Goal: Obtain resource: Obtain resource

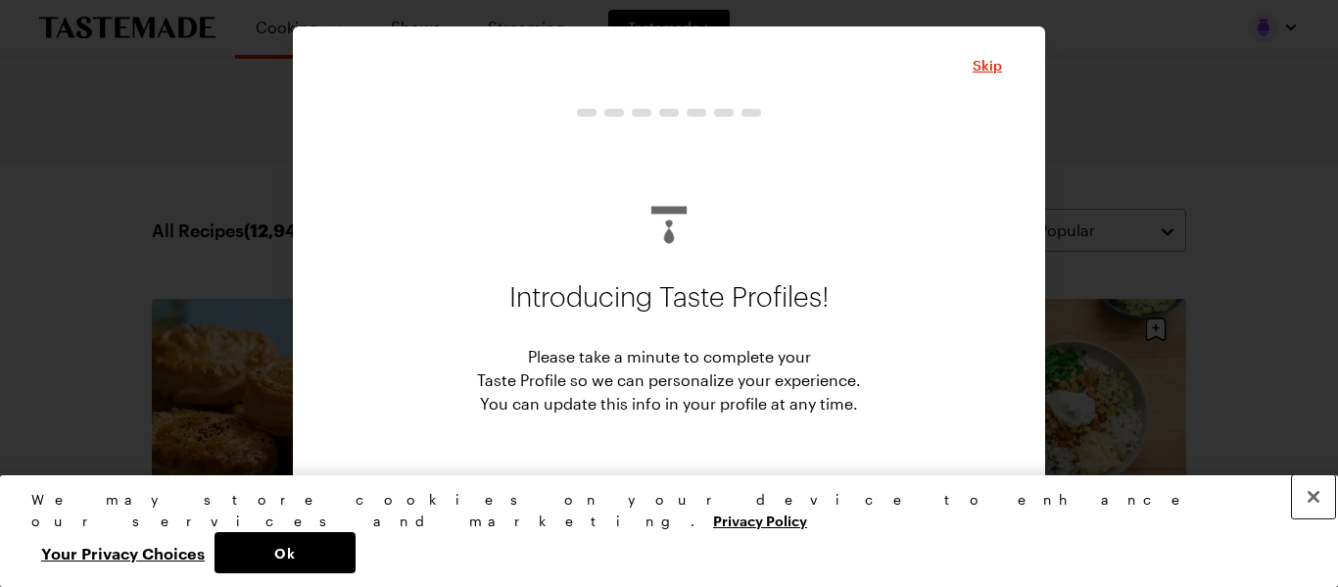
click at [1321, 518] on button "Close" at bounding box center [1313, 496] width 43 height 43
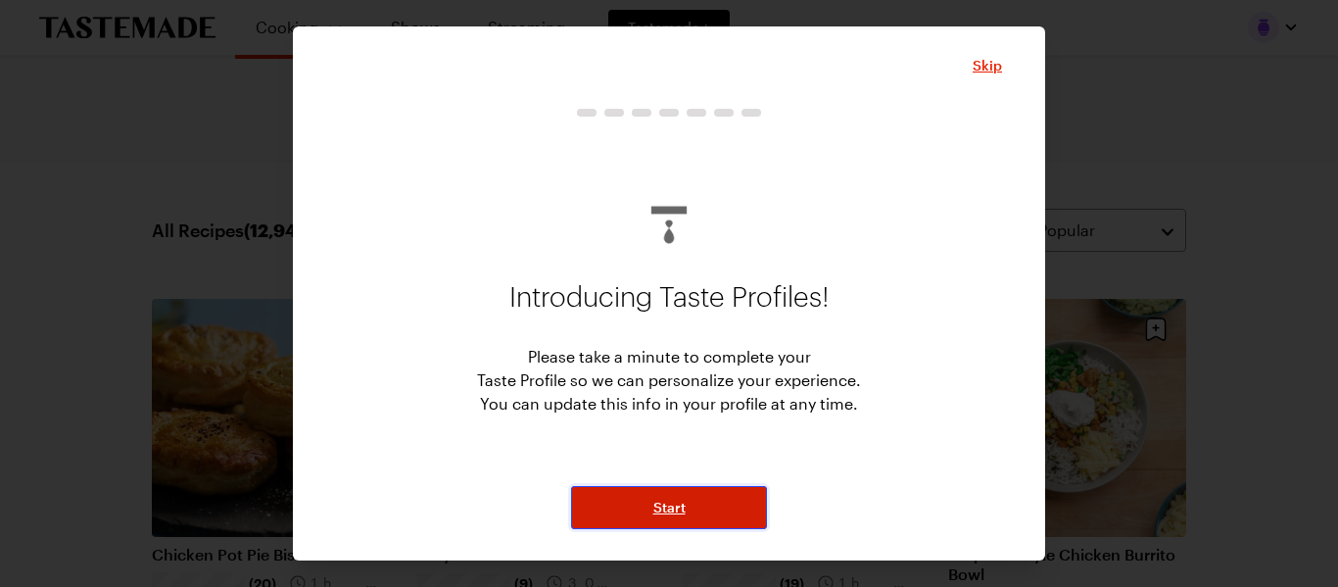
click at [718, 512] on button "Start" at bounding box center [669, 507] width 196 height 43
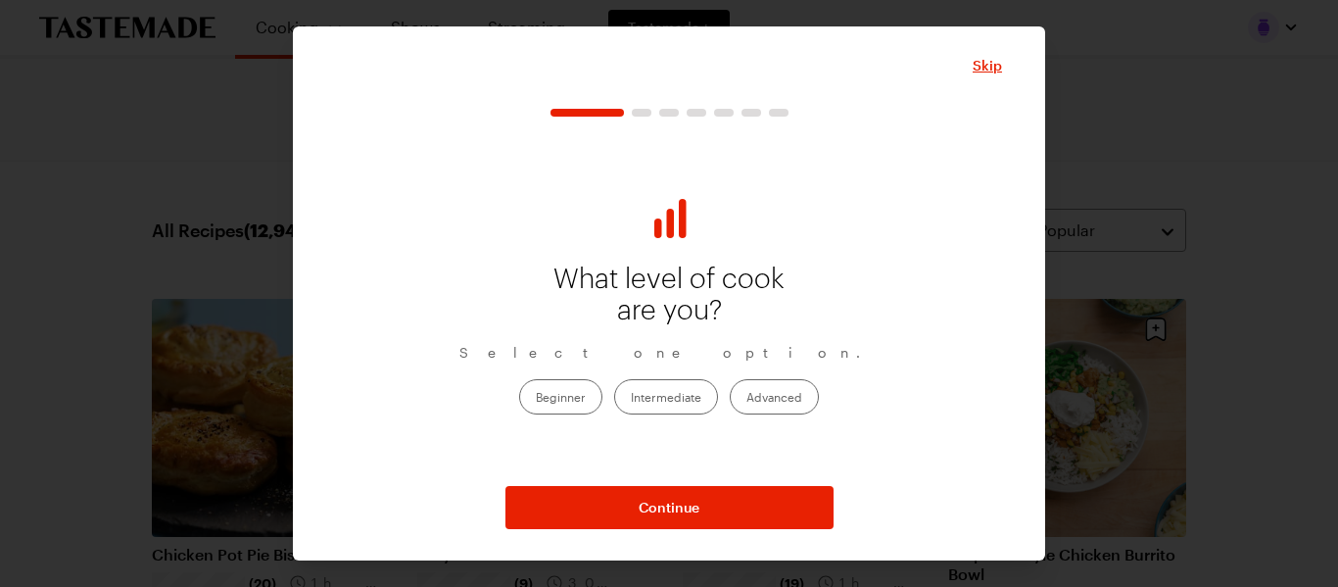
click at [672, 392] on label "Intermediate" at bounding box center [666, 396] width 104 height 35
click at [631, 398] on input "Intermediate" at bounding box center [631, 398] width 0 height 0
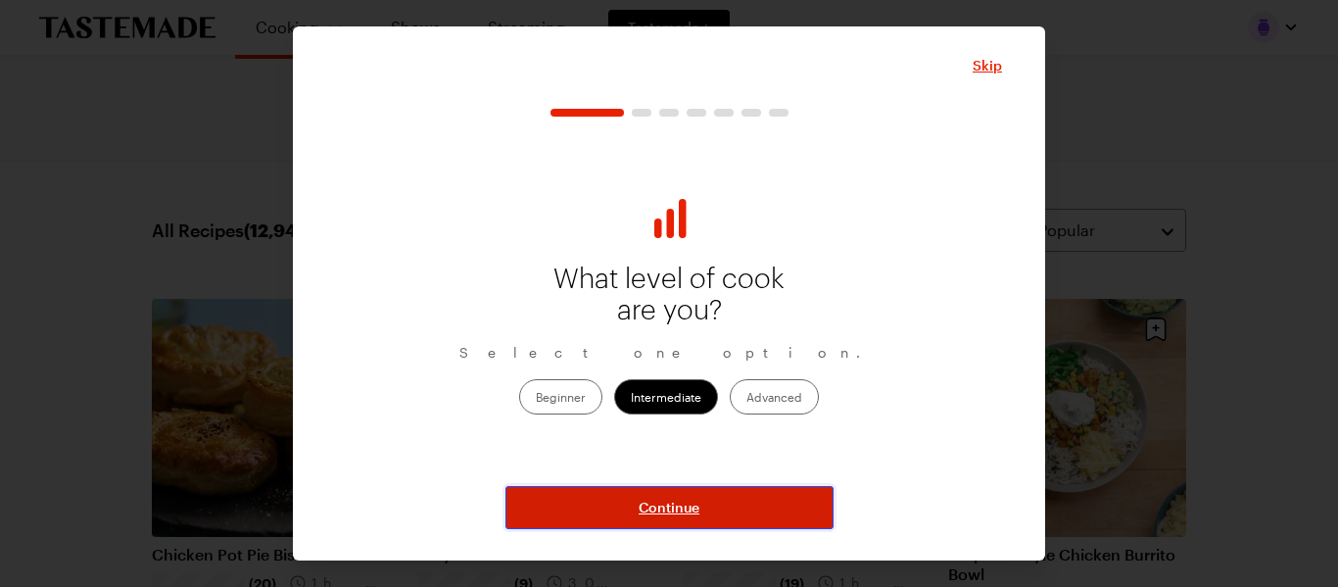
click at [718, 514] on button "Continue" at bounding box center [670, 507] width 328 height 43
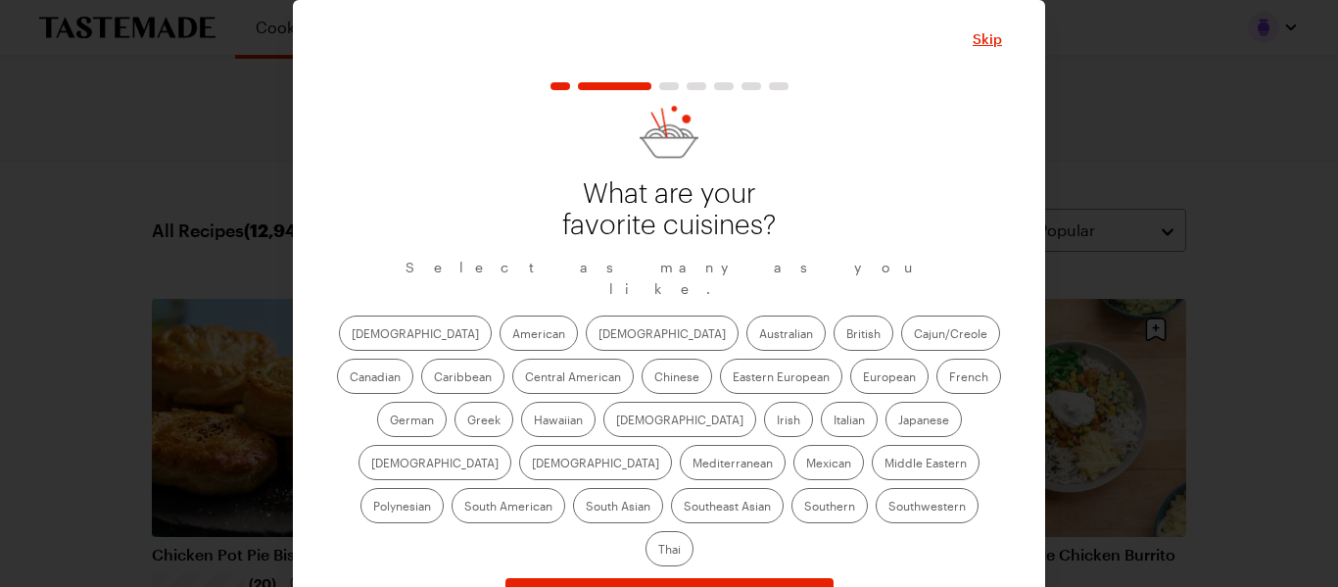
click at [500, 315] on label "American" at bounding box center [539, 332] width 78 height 35
click at [512, 335] on input "American" at bounding box center [512, 335] width 0 height 0
click at [586, 315] on label "[DEMOGRAPHIC_DATA]" at bounding box center [662, 332] width 153 height 35
click at [599, 335] on input "[DEMOGRAPHIC_DATA]" at bounding box center [599, 335] width 0 height 0
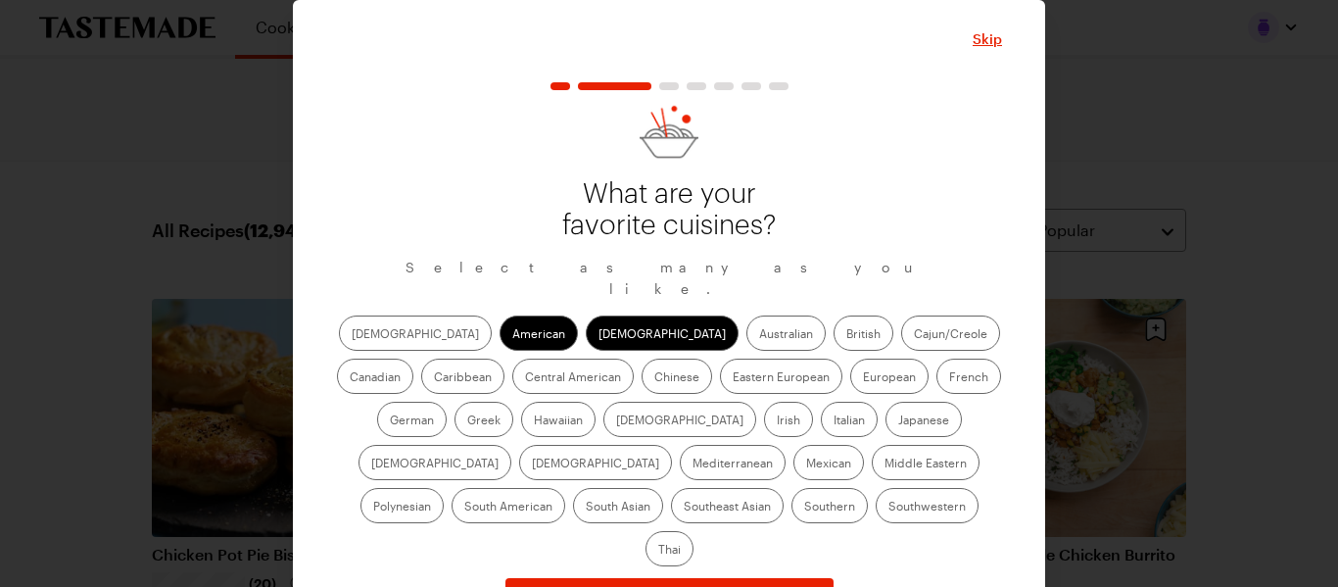
click at [747, 315] on label "Australian" at bounding box center [786, 332] width 79 height 35
click at [759, 335] on input "Australian" at bounding box center [759, 335] width 0 height 0
click at [834, 316] on label "British" at bounding box center [864, 332] width 60 height 35
click at [847, 335] on input "British" at bounding box center [847, 335] width 0 height 0
click at [901, 316] on label "Cajun/Creole" at bounding box center [950, 332] width 99 height 35
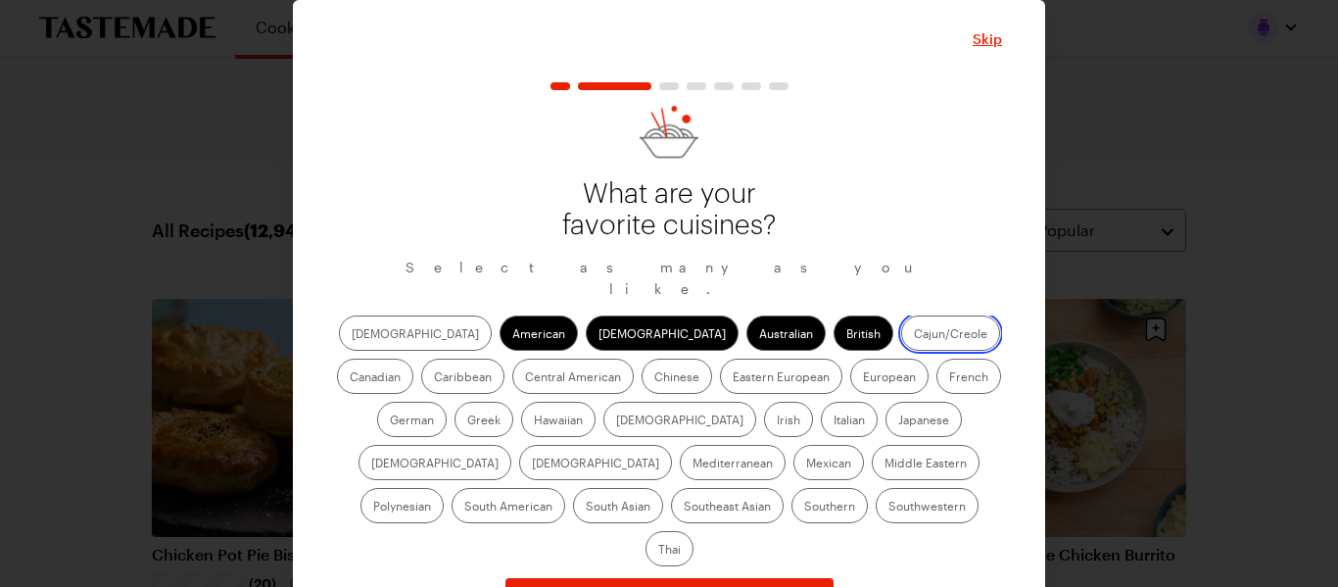
click at [914, 335] on input "Cajun/Creole" at bounding box center [914, 335] width 0 height 0
drag, startPoint x: 903, startPoint y: 306, endPoint x: 923, endPoint y: 305, distance: 19.6
click at [904, 315] on div "[DEMOGRAPHIC_DATA] Asian Australian British Cajun/Creole Canadian Caribbean Cen…" at bounding box center [669, 440] width 666 height 251
click at [413, 359] on label "Canadian" at bounding box center [375, 376] width 76 height 35
click at [350, 378] on input "Canadian" at bounding box center [350, 378] width 0 height 0
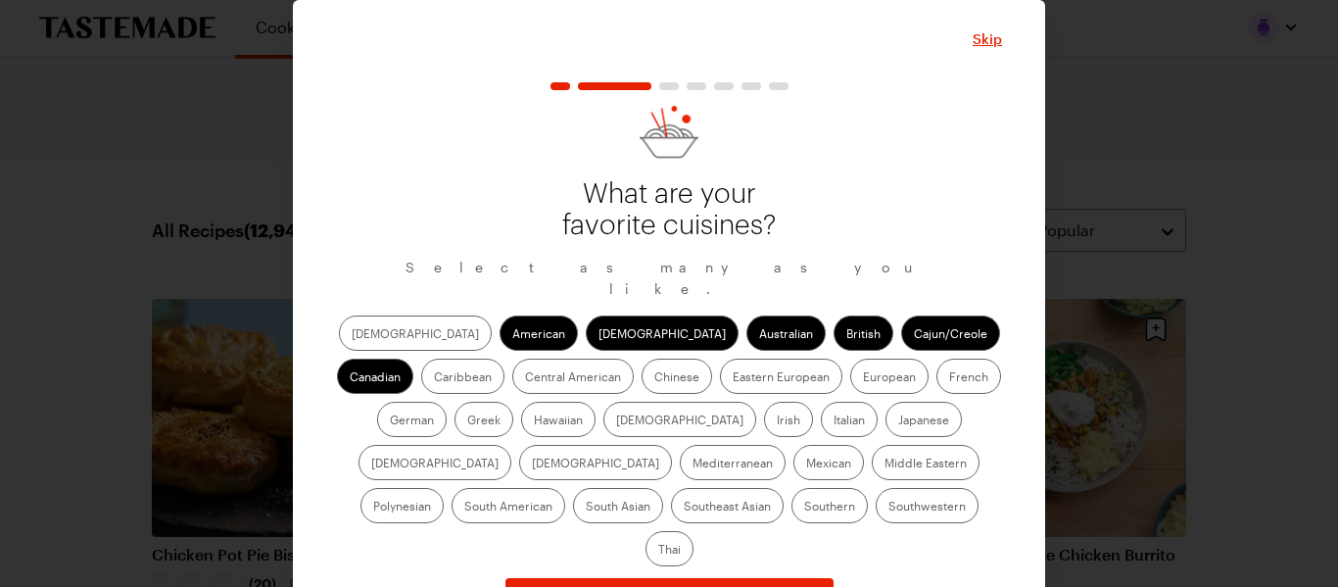
click at [642, 361] on label "Chinese" at bounding box center [677, 376] width 71 height 35
click at [655, 378] on input "Chinese" at bounding box center [655, 378] width 0 height 0
click at [447, 402] on label "German" at bounding box center [412, 419] width 70 height 35
click at [390, 421] on input "German" at bounding box center [390, 421] width 0 height 0
click at [513, 402] on label "Greek" at bounding box center [484, 419] width 59 height 35
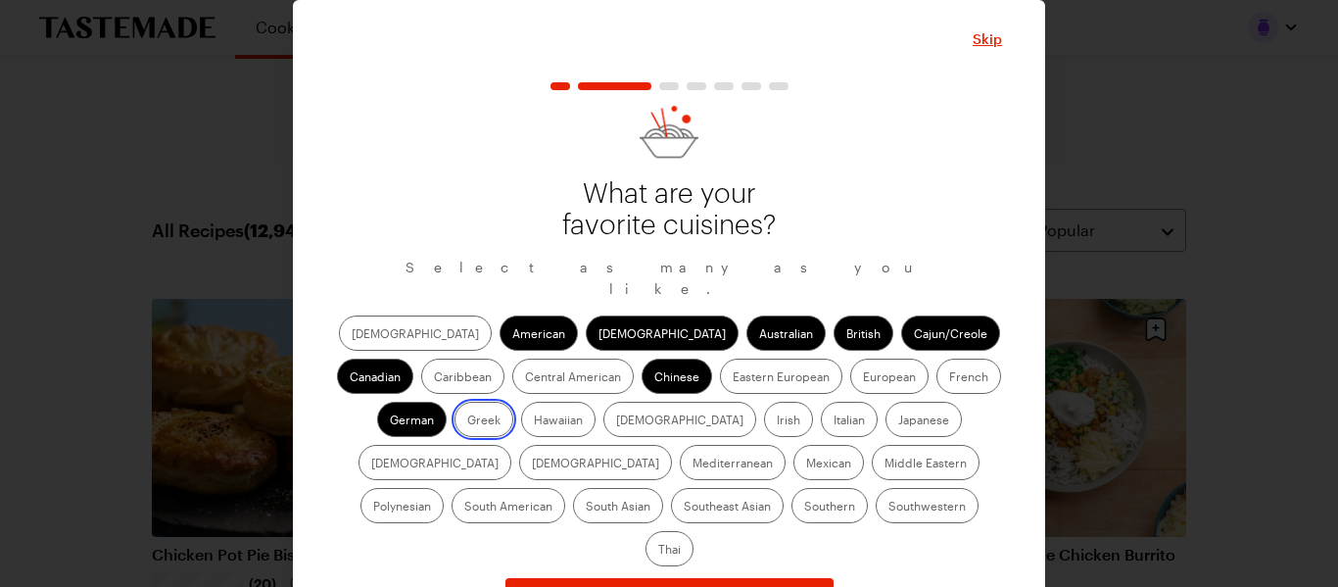
click at [467, 421] on input "Greek" at bounding box center [467, 421] width 0 height 0
click at [764, 402] on label "Irish" at bounding box center [788, 419] width 49 height 35
click at [777, 421] on input "Irish" at bounding box center [777, 421] width 0 height 0
click at [521, 402] on label "Hawaiian" at bounding box center [558, 419] width 74 height 35
click at [534, 421] on input "Hawaiian" at bounding box center [534, 421] width 0 height 0
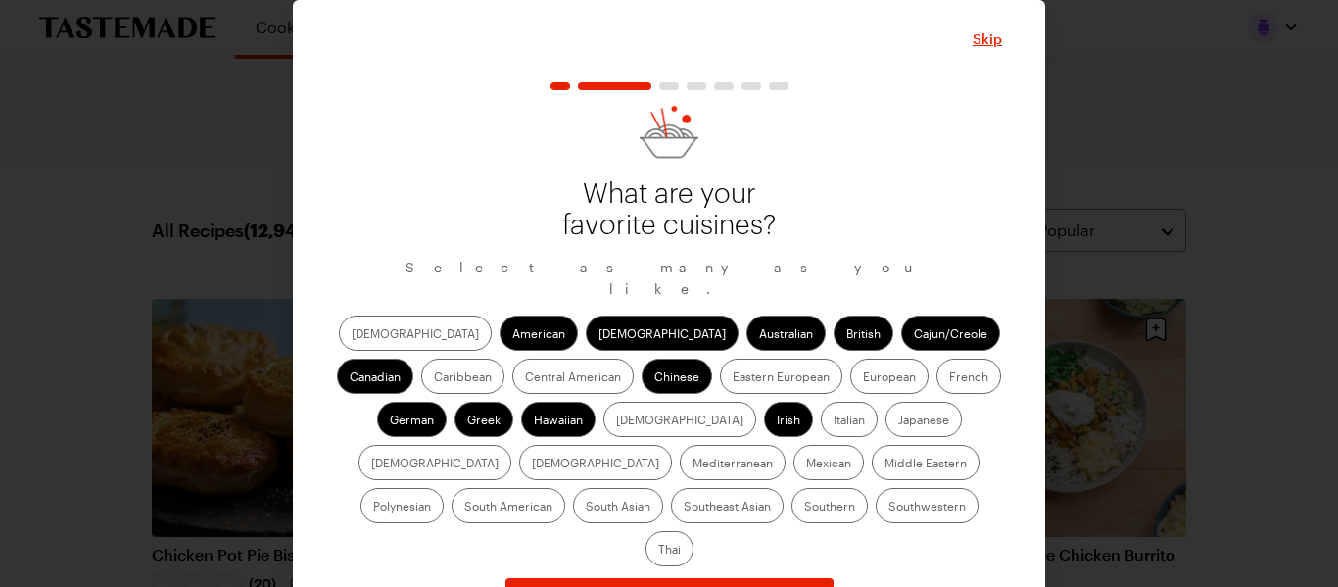
click at [821, 403] on label "Italian" at bounding box center [849, 419] width 57 height 35
click at [834, 421] on input "Italian" at bounding box center [834, 421] width 0 height 0
click at [886, 402] on label "Japanese" at bounding box center [924, 419] width 76 height 35
click at [898, 421] on input "Japanese" at bounding box center [898, 421] width 0 height 0
click at [794, 445] on label "Mexican" at bounding box center [829, 462] width 71 height 35
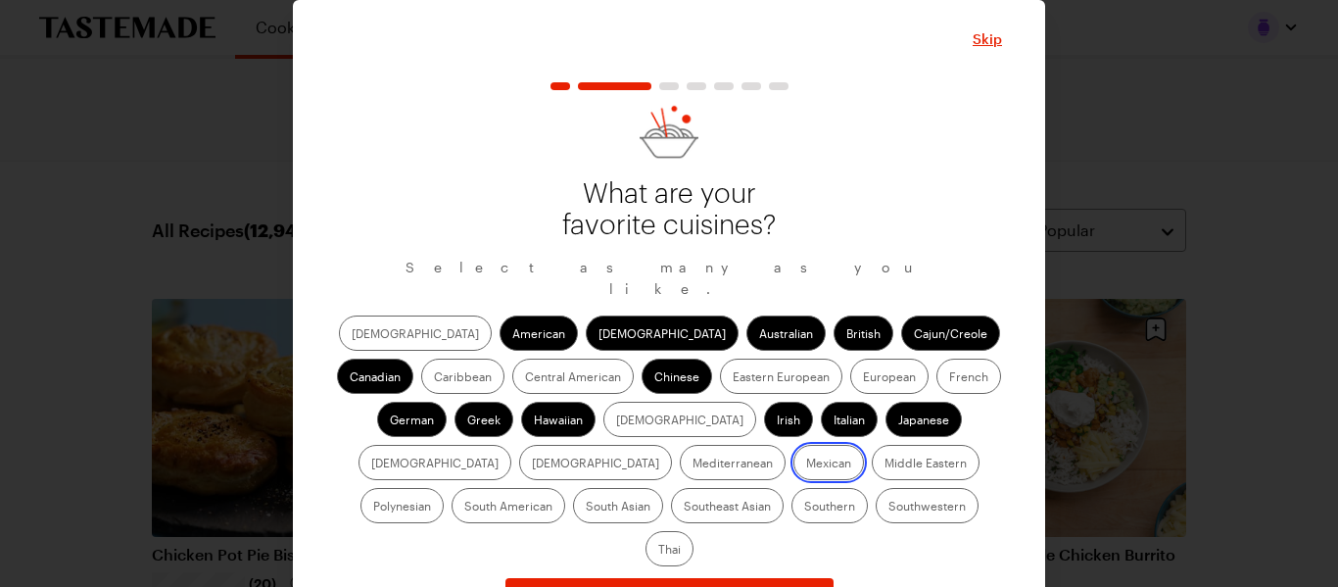
click at [806, 464] on input "Mexican" at bounding box center [806, 464] width 0 height 0
click at [792, 490] on label "Southern" at bounding box center [830, 505] width 76 height 35
click at [804, 508] on input "Southern" at bounding box center [804, 508] width 0 height 0
click at [876, 497] on label "Southwestern" at bounding box center [927, 505] width 103 height 35
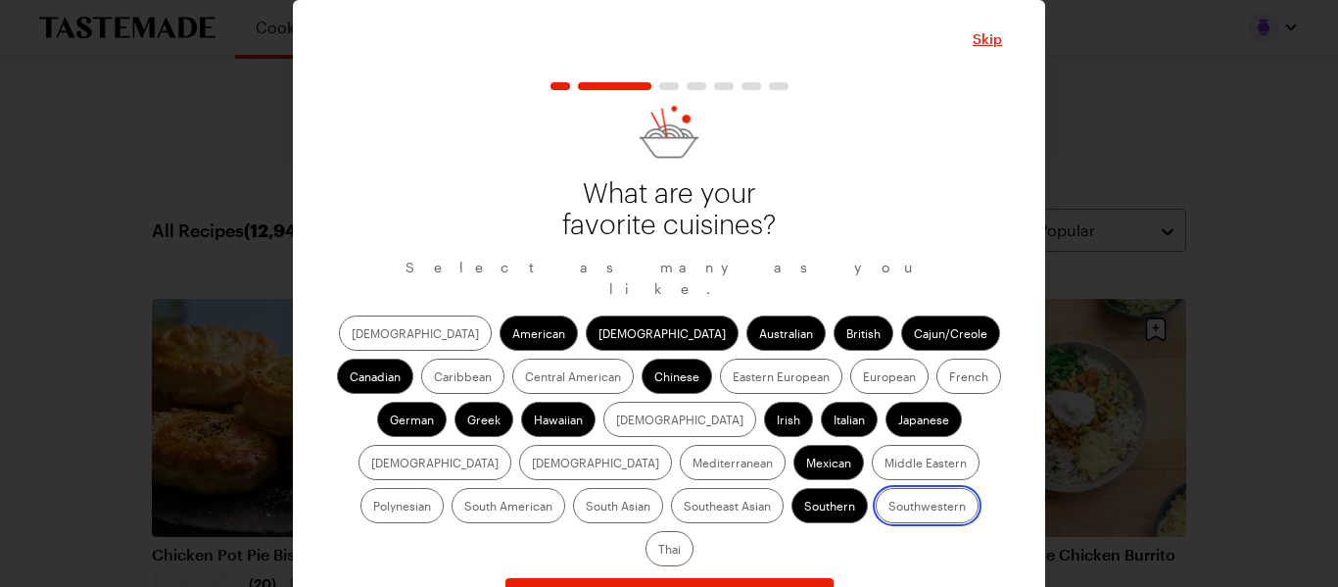
click at [889, 508] on input "Southwestern" at bounding box center [889, 508] width 0 height 0
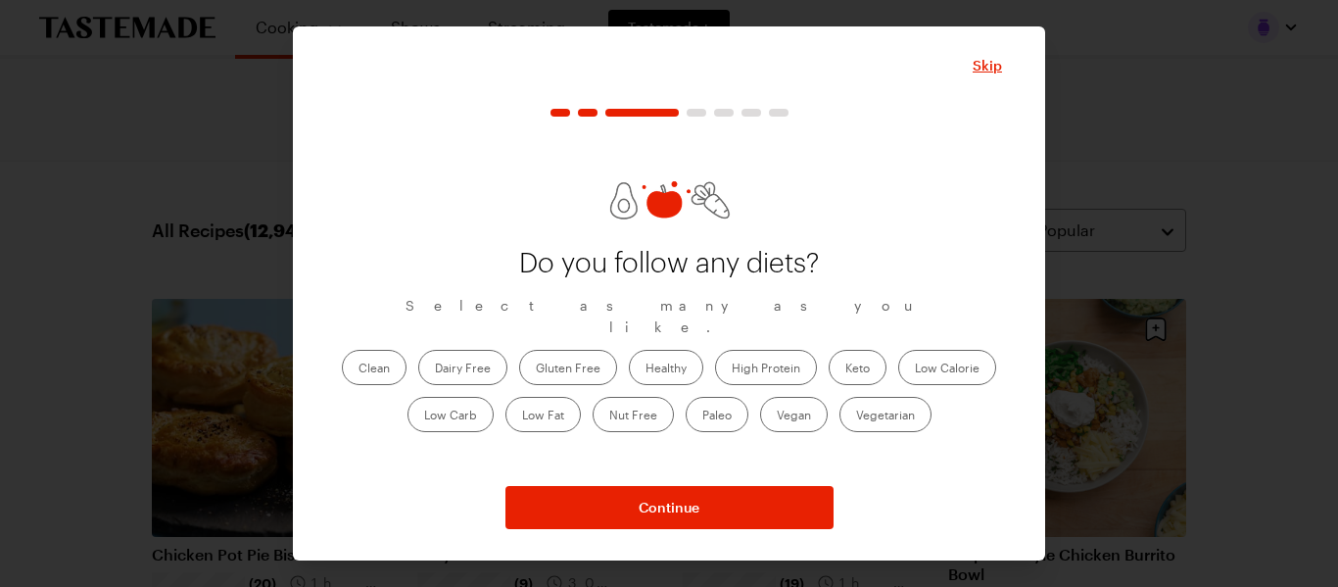
click at [380, 362] on label "Clean" at bounding box center [374, 367] width 65 height 35
click at [359, 369] on input "Clean" at bounding box center [359, 369] width 0 height 0
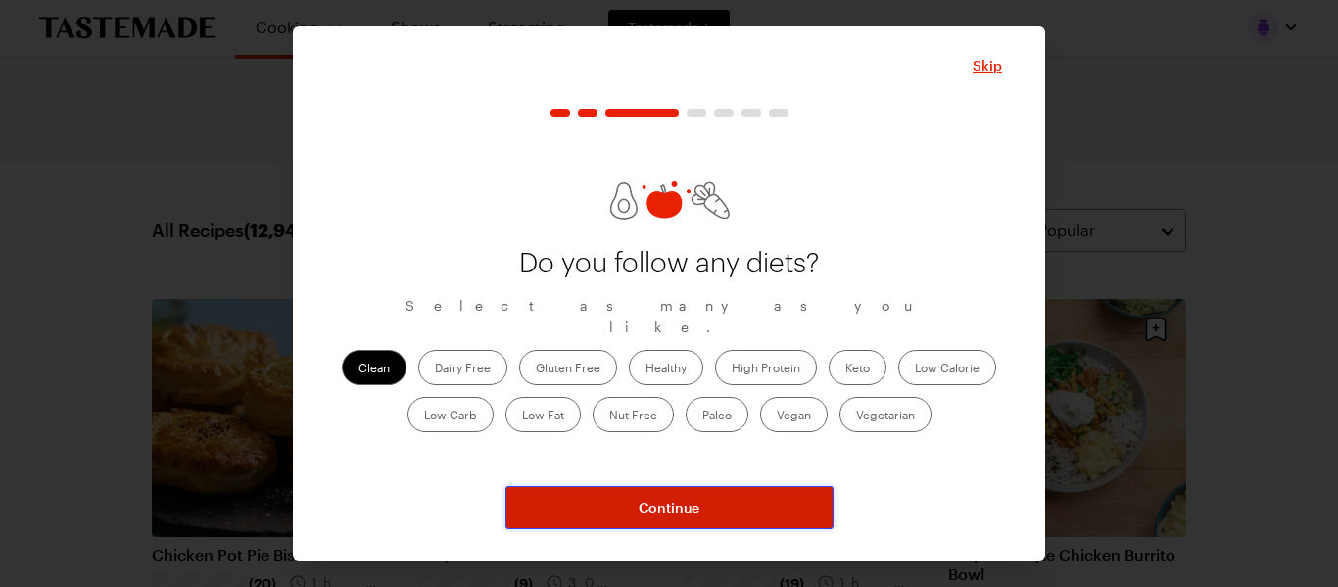
click at [672, 512] on span "Continue" at bounding box center [669, 508] width 61 height 20
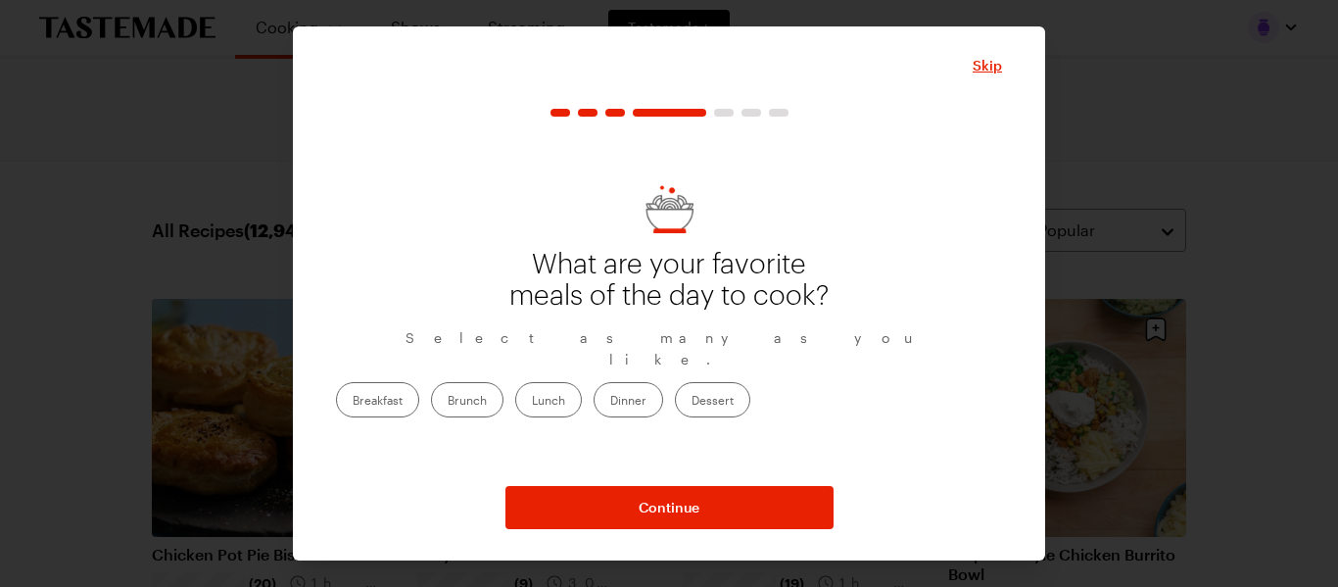
click at [663, 387] on label "Dinner" at bounding box center [629, 399] width 70 height 35
click at [610, 402] on input "Dinner" at bounding box center [610, 402] width 0 height 0
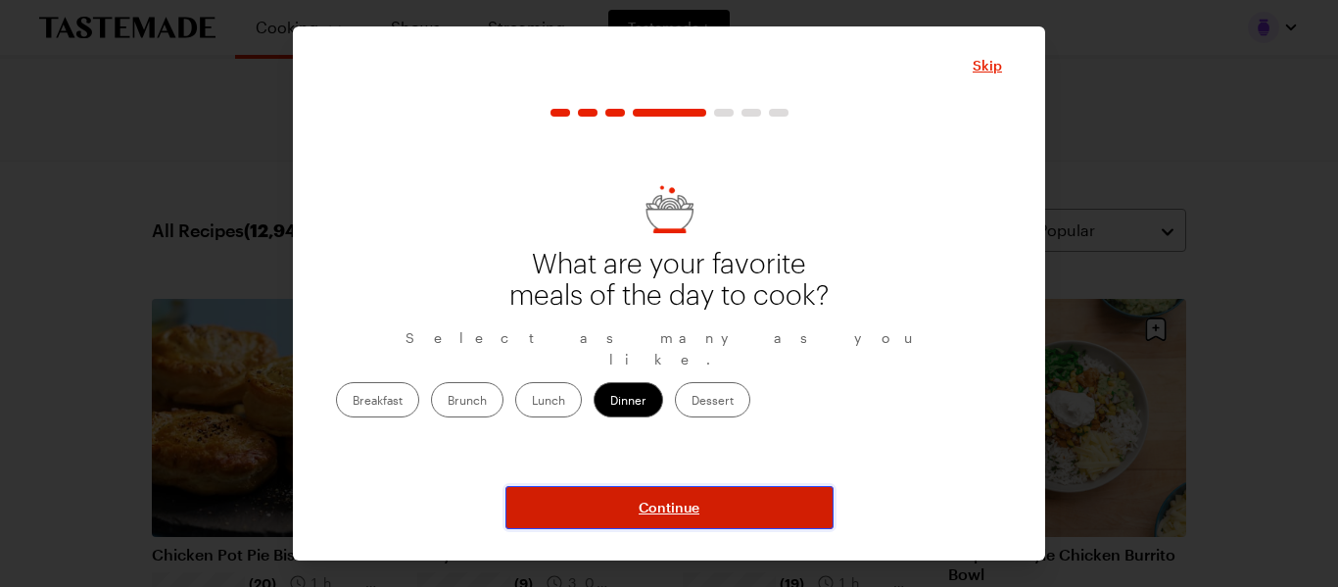
click at [712, 511] on button "Continue" at bounding box center [670, 507] width 328 height 43
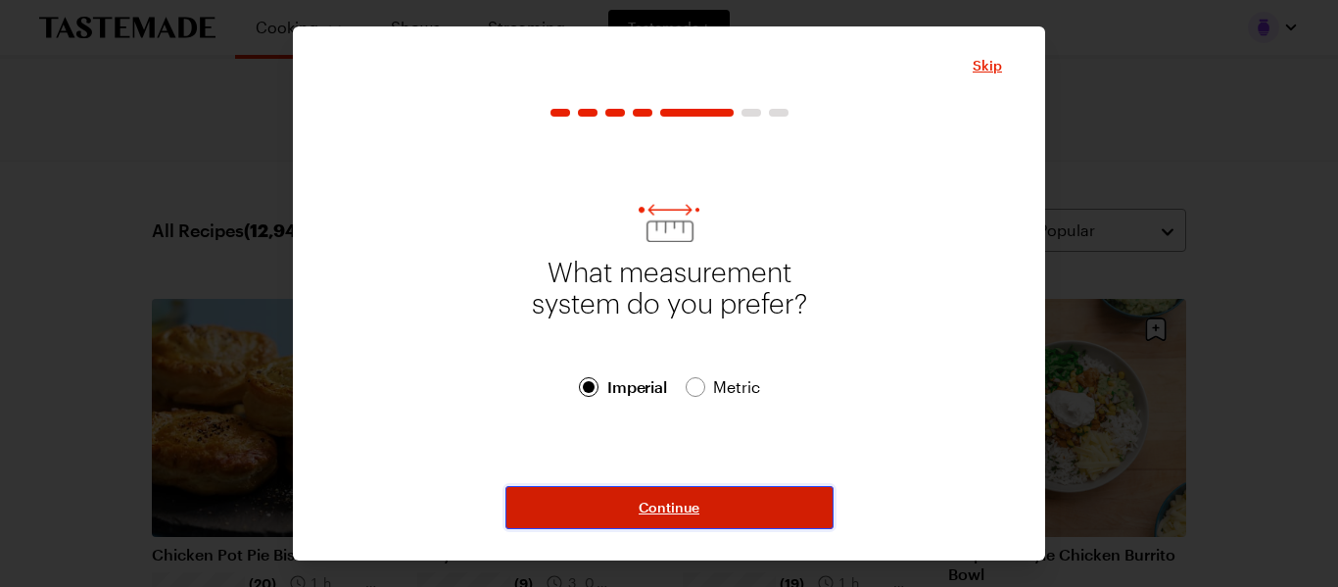
click at [677, 506] on span "Continue" at bounding box center [669, 508] width 61 height 20
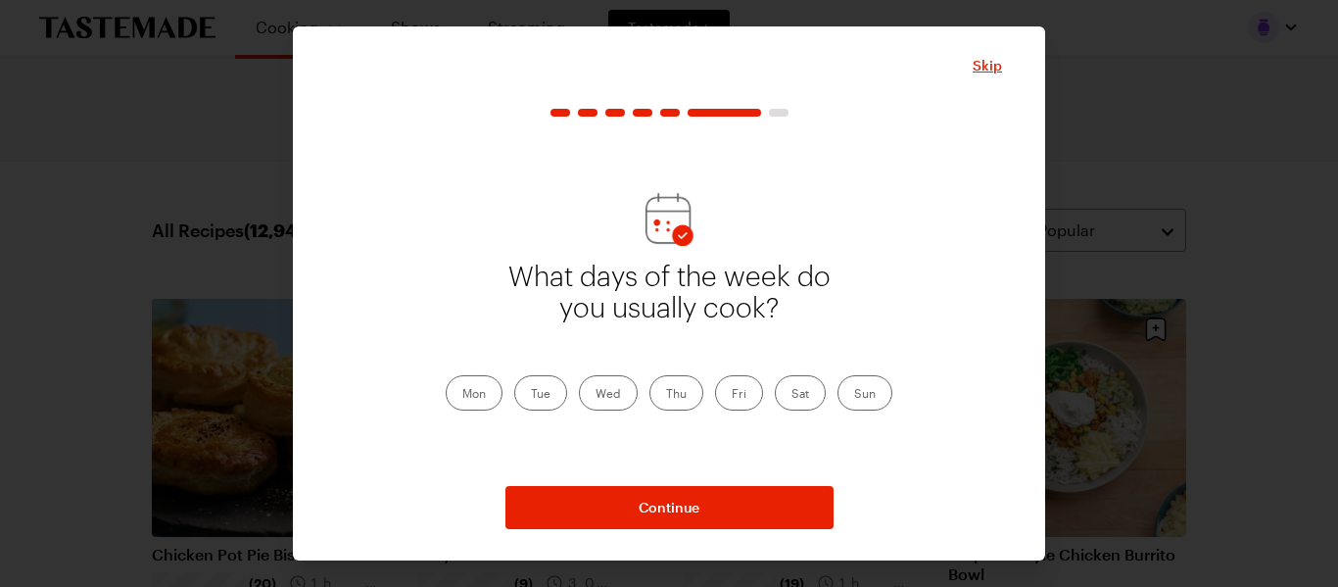
click at [491, 392] on label "Mon" at bounding box center [474, 392] width 57 height 35
click at [462, 395] on input "Mon" at bounding box center [462, 395] width 0 height 0
click at [546, 394] on label "Tue" at bounding box center [540, 392] width 53 height 35
click at [531, 395] on input "Tue" at bounding box center [531, 395] width 0 height 0
click at [595, 399] on label "Wed" at bounding box center [608, 392] width 59 height 35
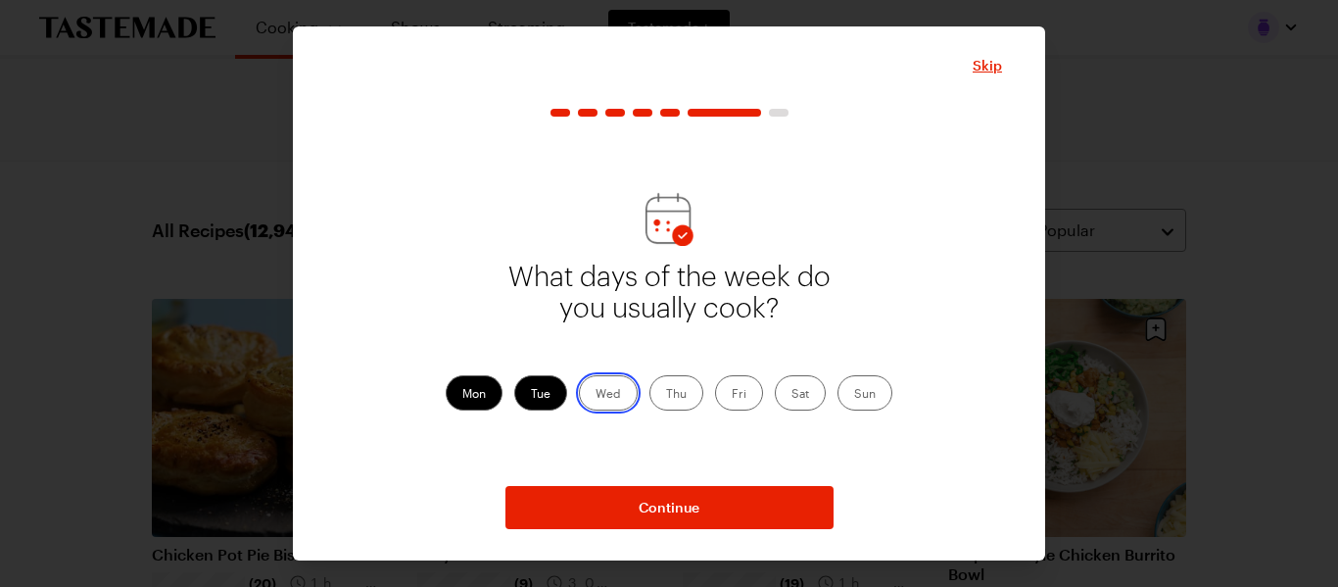
click at [596, 395] on input "Wed" at bounding box center [596, 395] width 0 height 0
click at [664, 399] on label "Thu" at bounding box center [677, 392] width 54 height 35
click at [666, 395] on input "Thu" at bounding box center [666, 395] width 0 height 0
click at [745, 399] on label "Fri" at bounding box center [739, 392] width 48 height 35
click at [732, 395] on input "Fri" at bounding box center [732, 395] width 0 height 0
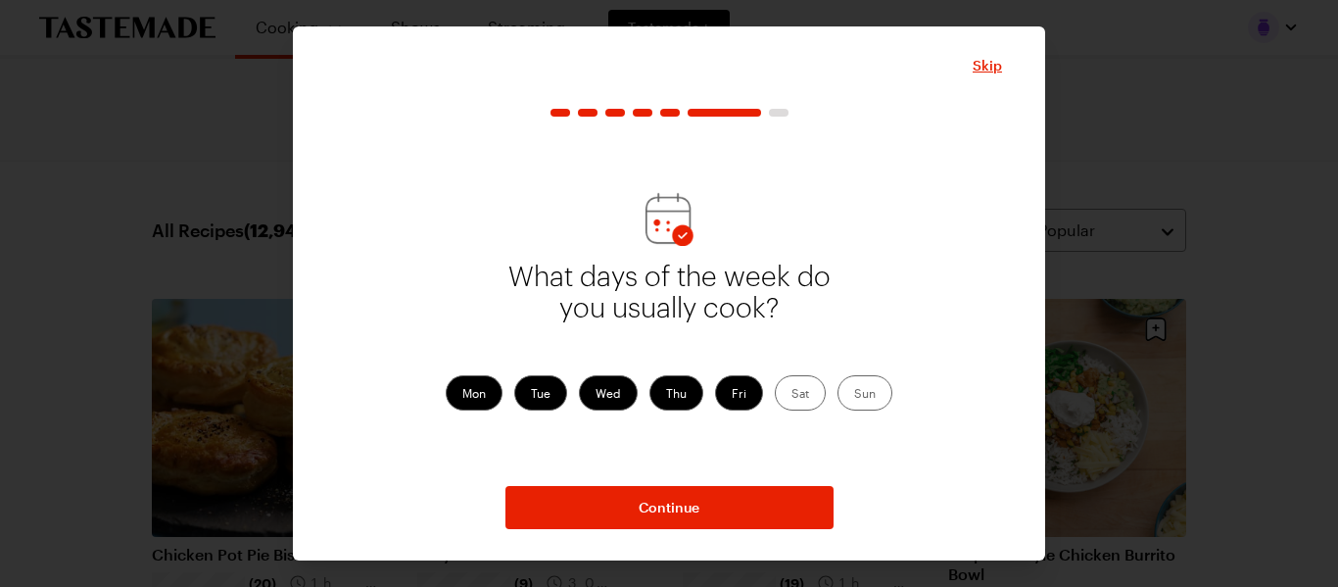
click at [805, 395] on label "Sat" at bounding box center [800, 392] width 51 height 35
click at [792, 395] on input "Sat" at bounding box center [792, 395] width 0 height 0
click at [874, 397] on label "Sun" at bounding box center [865, 392] width 55 height 35
click at [854, 395] on input "Sun" at bounding box center [854, 395] width 0 height 0
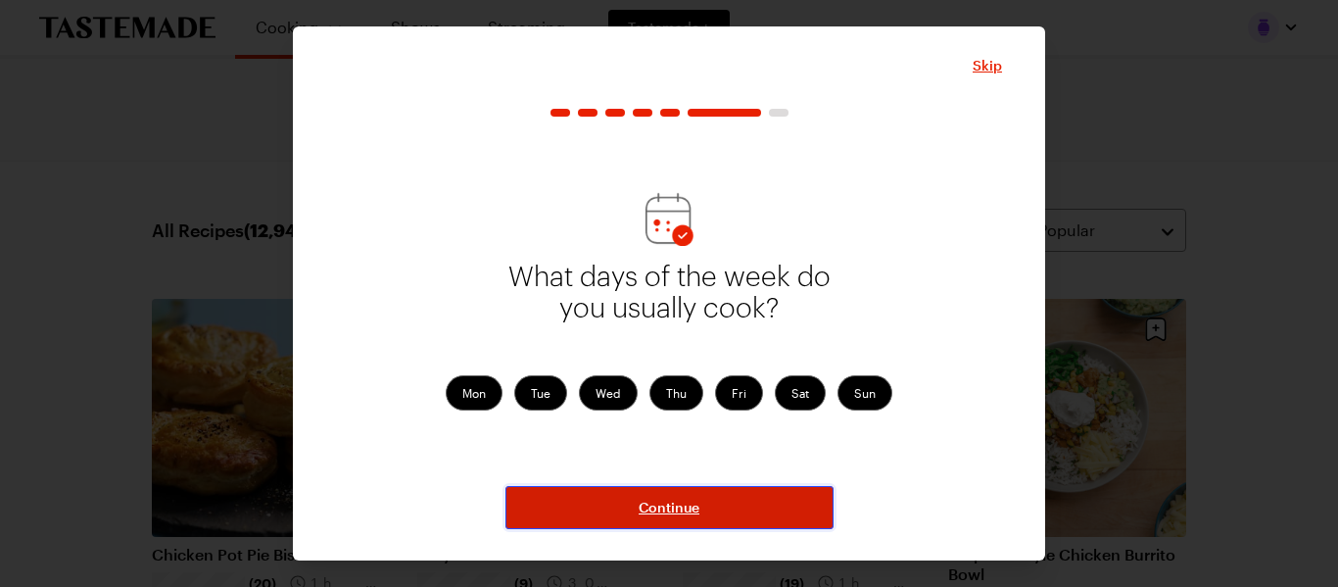
click at [777, 511] on button "Continue" at bounding box center [670, 507] width 328 height 43
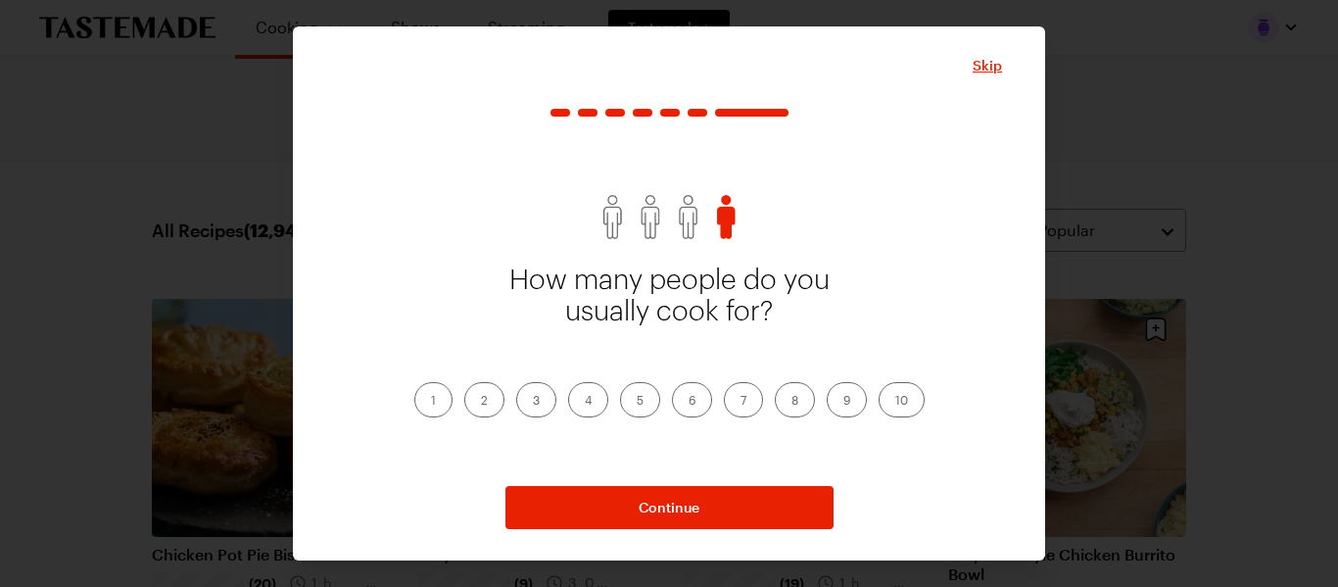
click at [593, 394] on label "4" at bounding box center [588, 399] width 40 height 35
click at [585, 402] on input "4" at bounding box center [585, 402] width 0 height 0
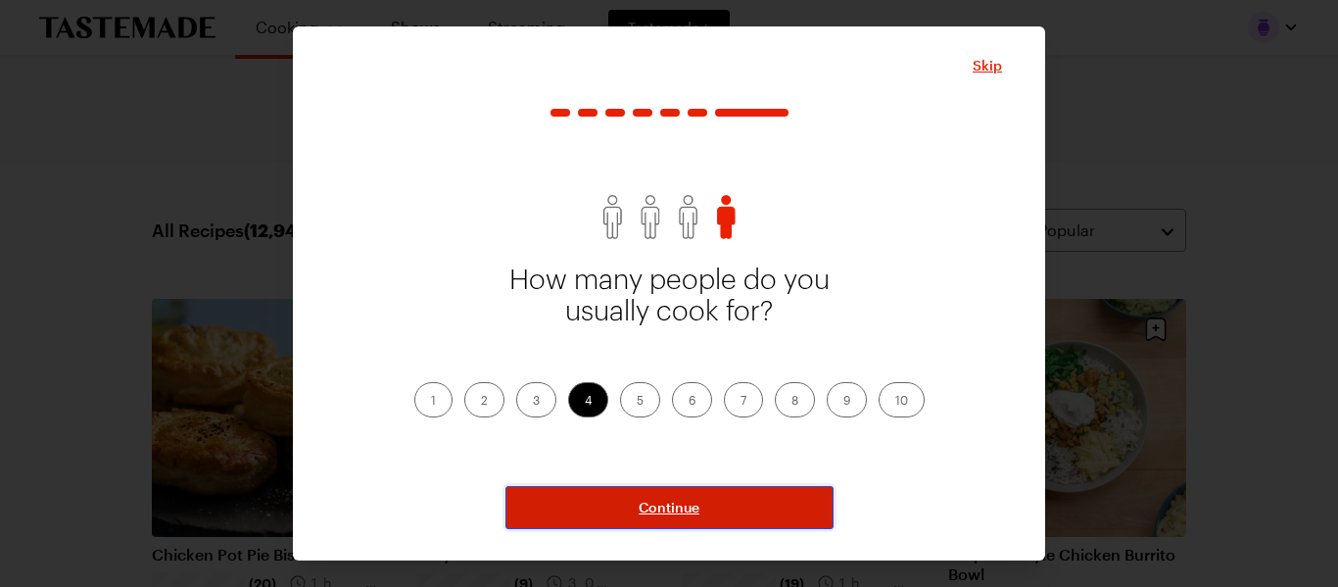
click at [677, 499] on span "Continue" at bounding box center [669, 508] width 61 height 20
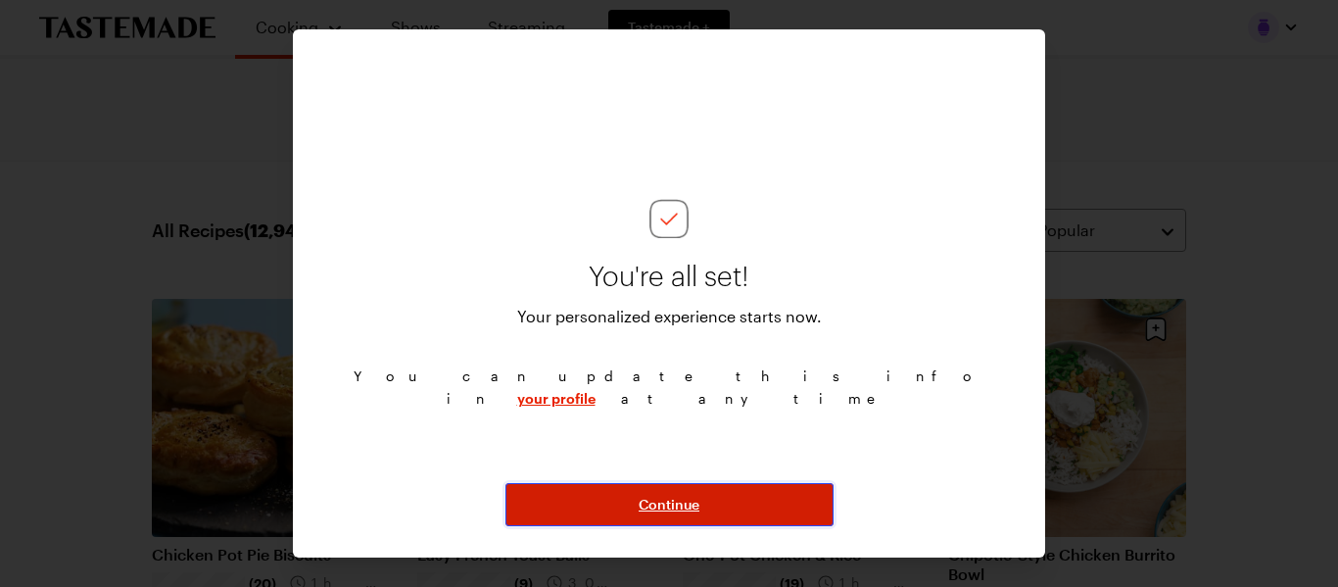
click at [702, 505] on button "Continue" at bounding box center [670, 504] width 328 height 43
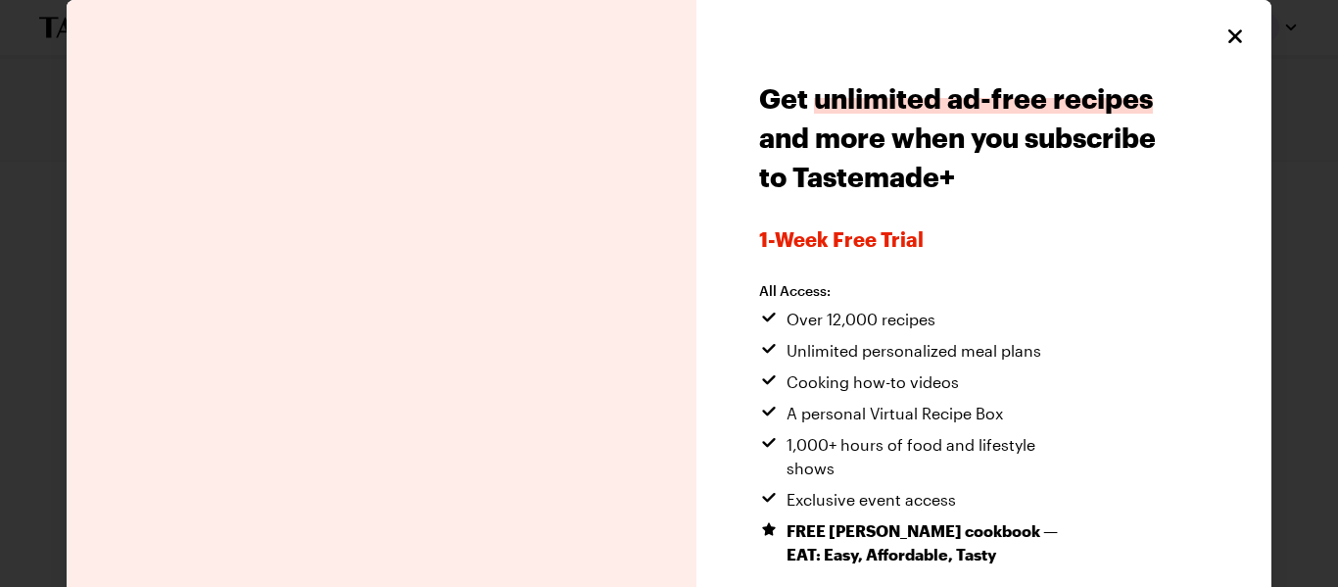
scroll to position [160, 0]
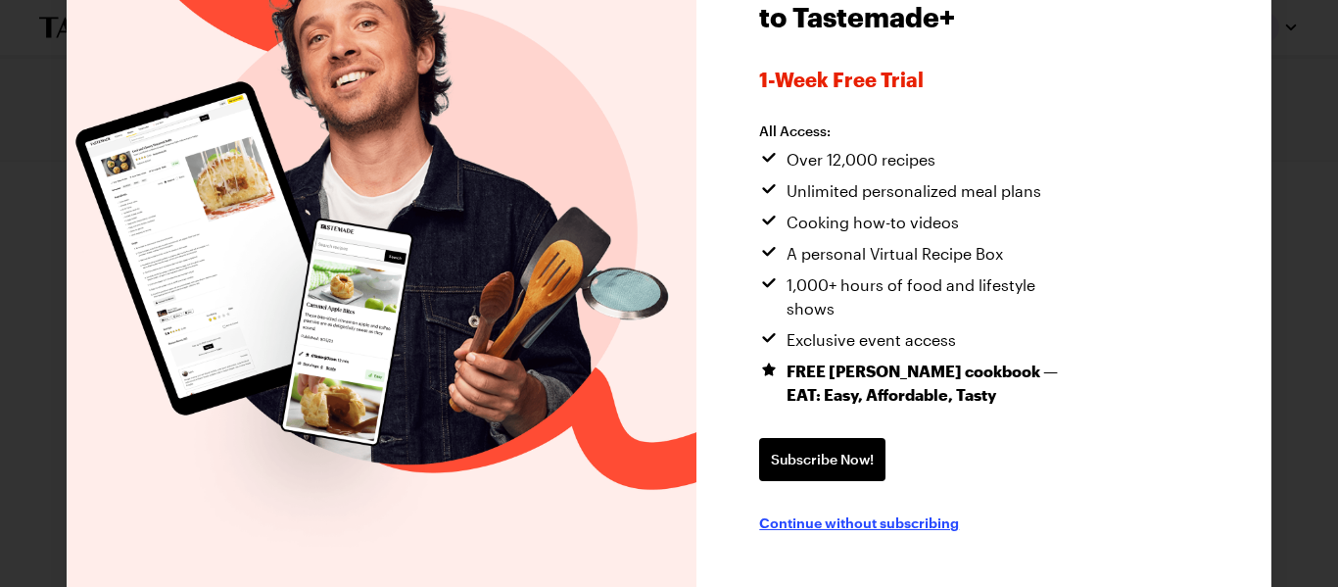
click at [916, 512] on span "Continue without subscribing" at bounding box center [859, 522] width 200 height 20
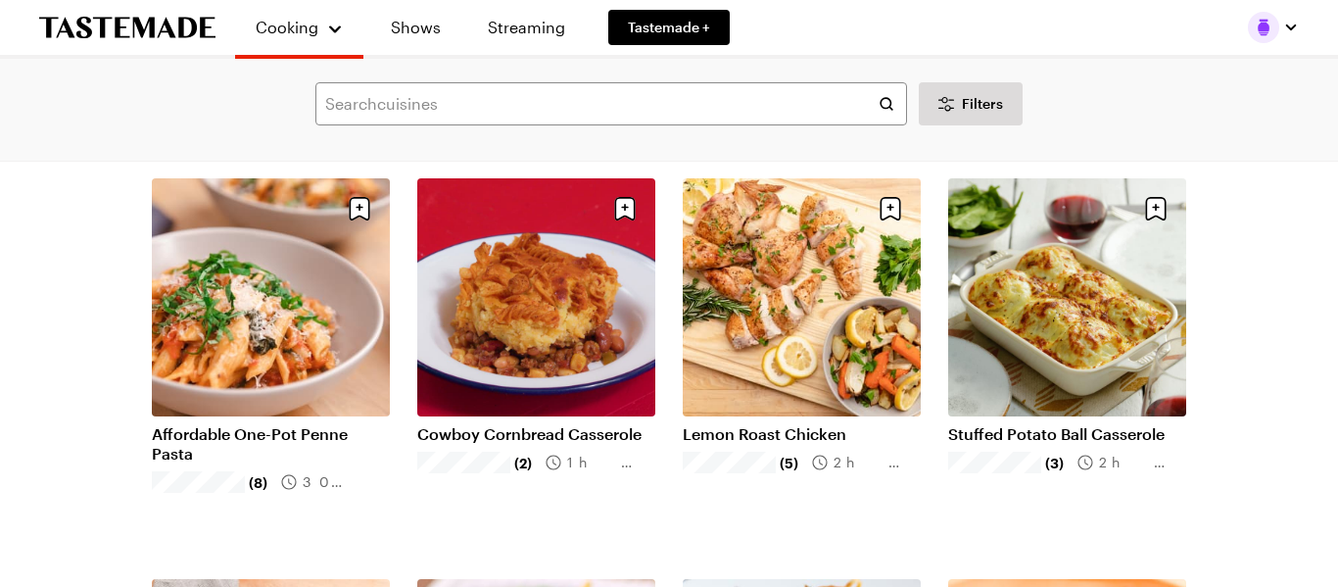
scroll to position [525, 0]
